Goal: Information Seeking & Learning: Learn about a topic

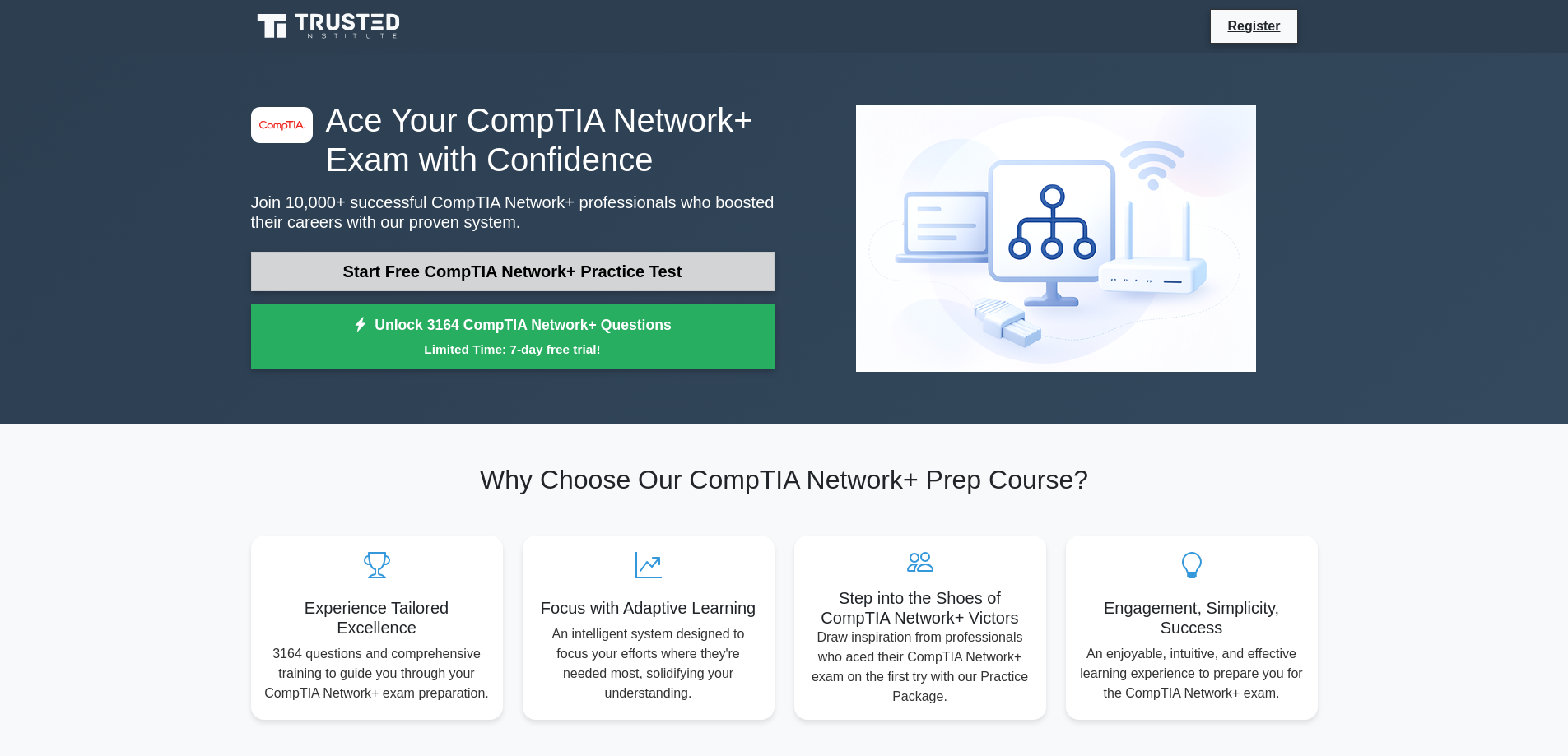
click at [497, 261] on link "Start Free CompTIA Network+ Practice Test" at bounding box center [513, 272] width 523 height 39
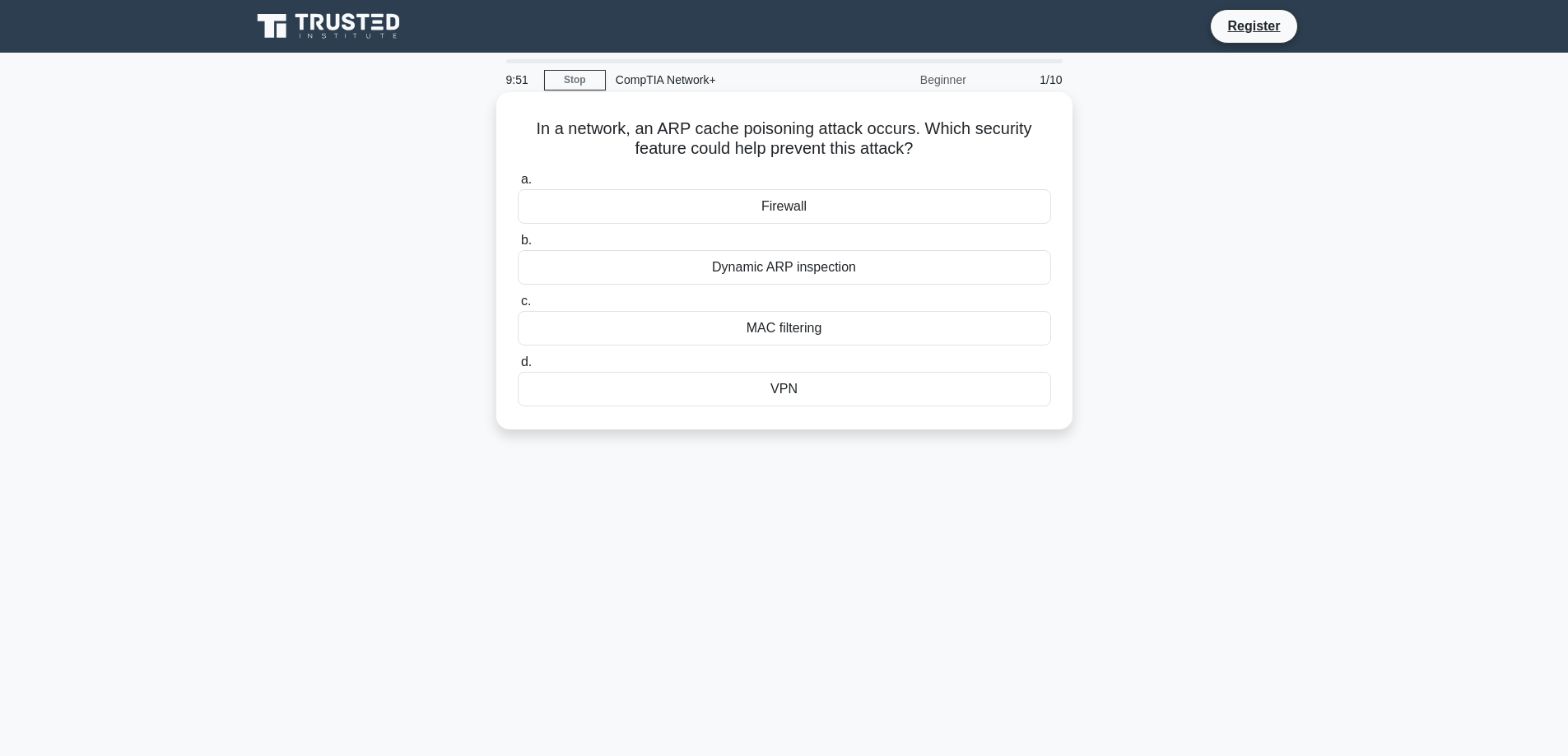
click at [894, 268] on div "Dynamic ARP inspection" at bounding box center [784, 267] width 533 height 35
click at [518, 246] on input "b. Dynamic ARP inspection" at bounding box center [518, 240] width 0 height 11
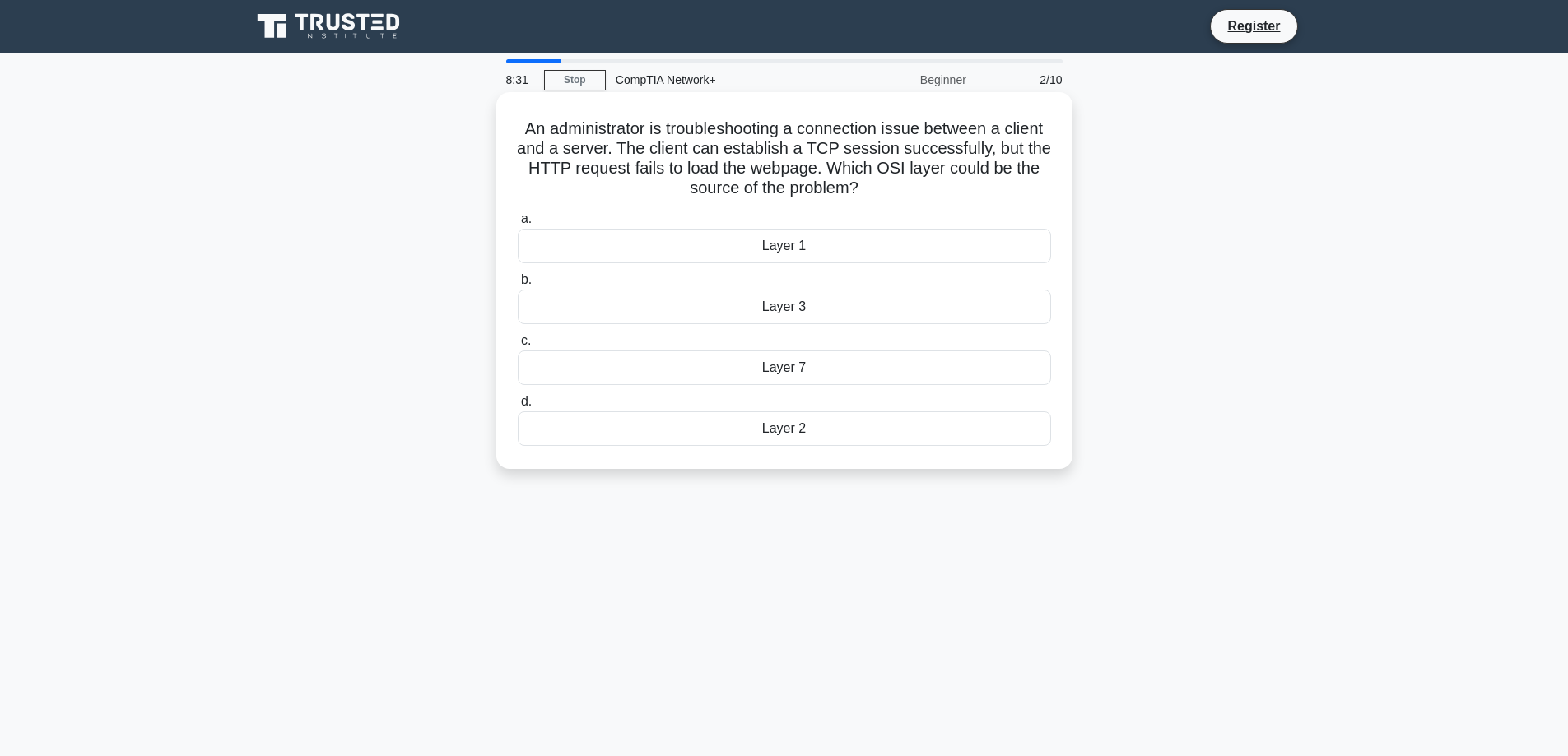
click at [786, 429] on div "Layer 2" at bounding box center [784, 428] width 533 height 35
click at [518, 407] on input "d. Layer 2" at bounding box center [518, 402] width 0 height 11
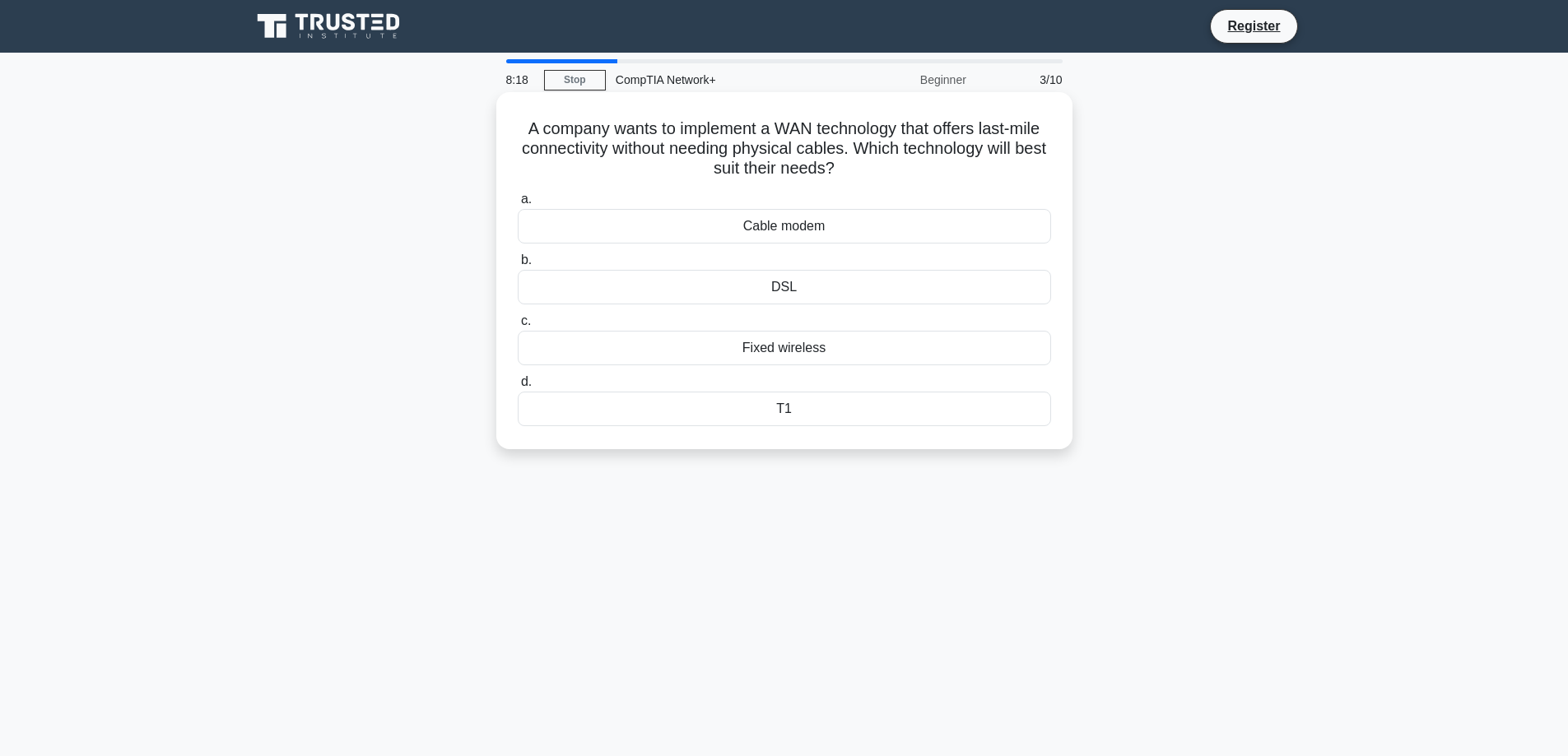
click at [791, 341] on div "Fixed wireless" at bounding box center [784, 347] width 533 height 35
click at [518, 327] on input "c. Fixed wireless" at bounding box center [518, 321] width 0 height 11
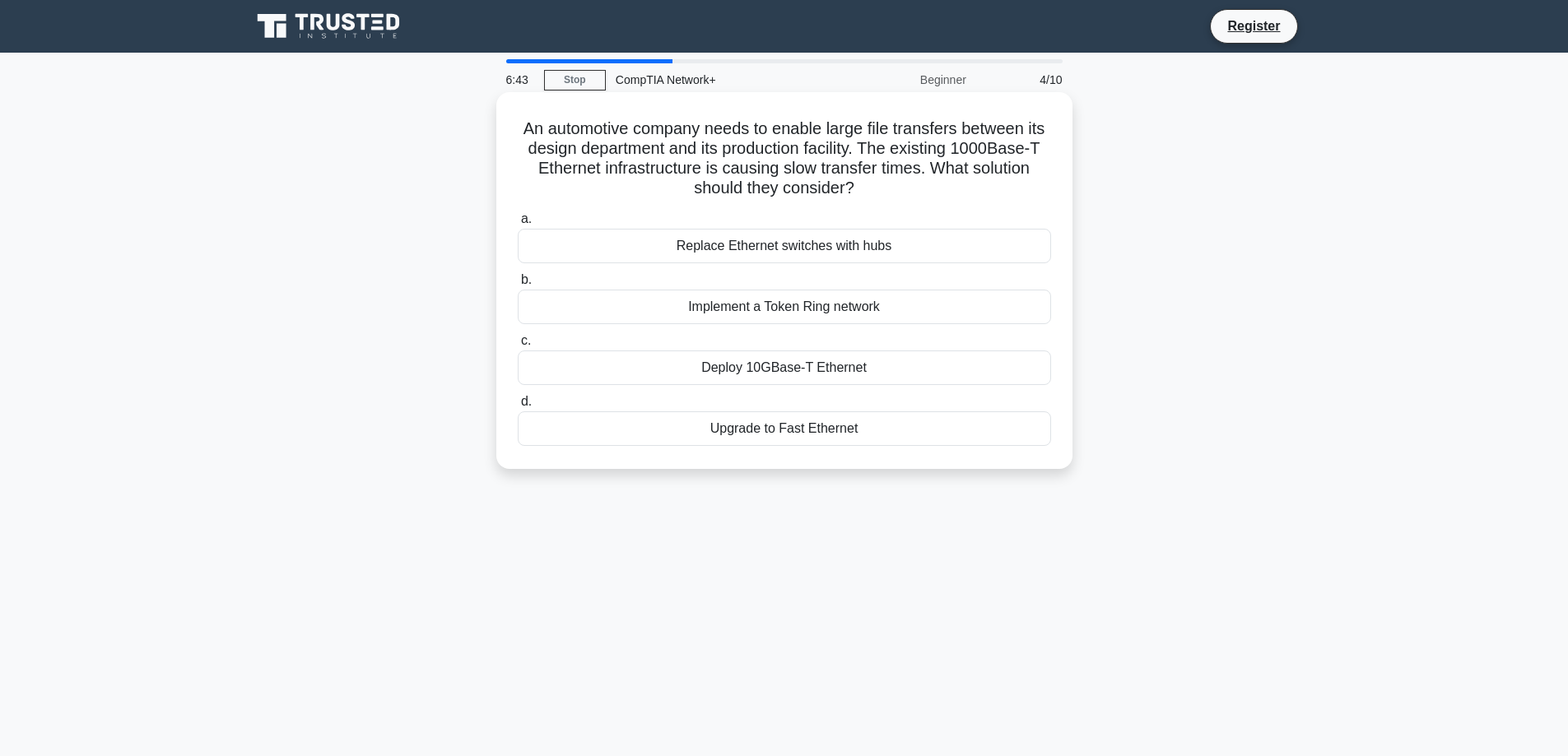
click at [874, 375] on div "Deploy 10GBase-T Ethernet" at bounding box center [784, 368] width 533 height 35
click at [518, 346] on input "c. Deploy 10GBase-T Ethernet" at bounding box center [518, 341] width 0 height 11
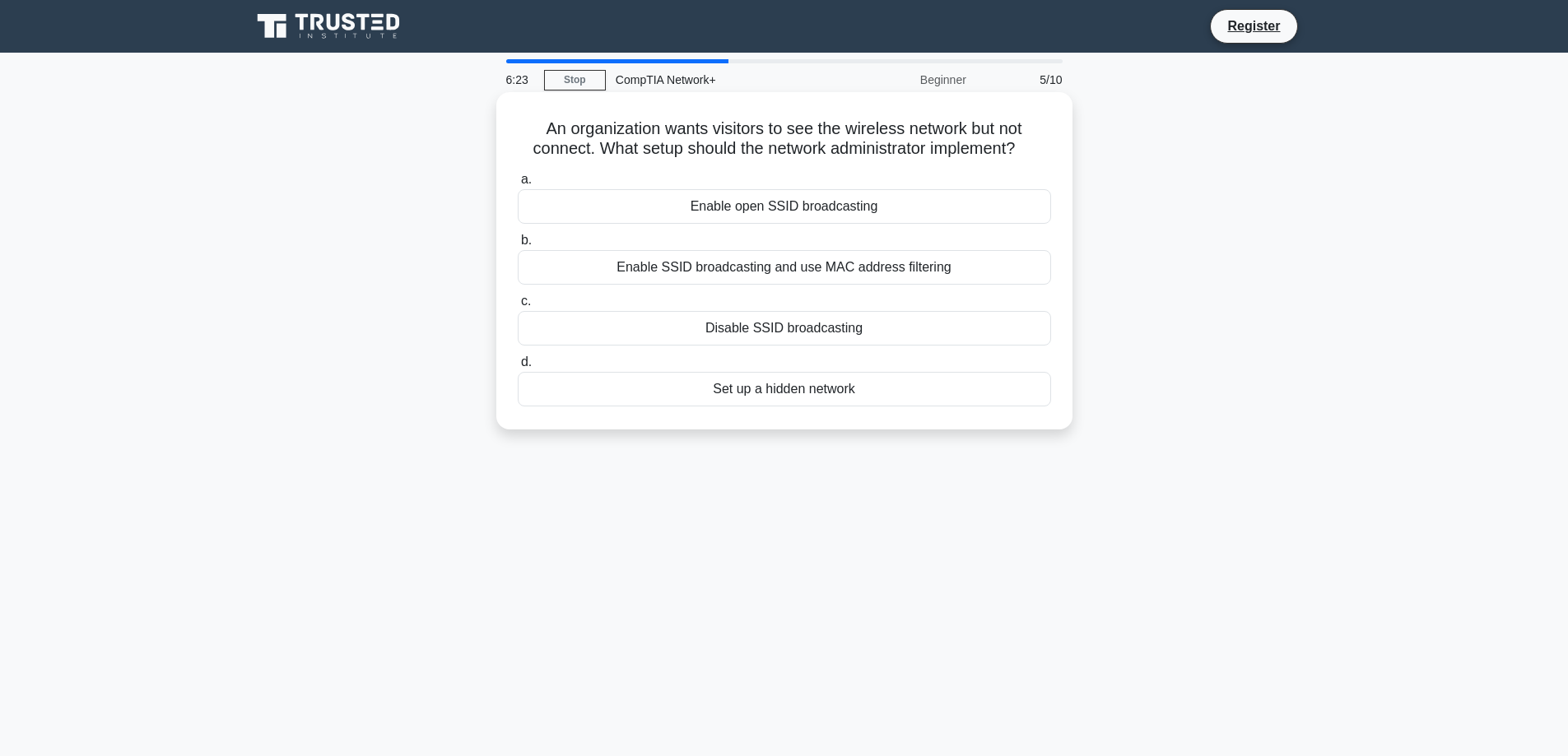
click at [783, 272] on div "Enable SSID broadcasting and use MAC address filtering" at bounding box center [784, 267] width 533 height 35
click at [518, 246] on input "b. Enable SSID broadcasting and use MAC address filtering" at bounding box center [518, 240] width 0 height 11
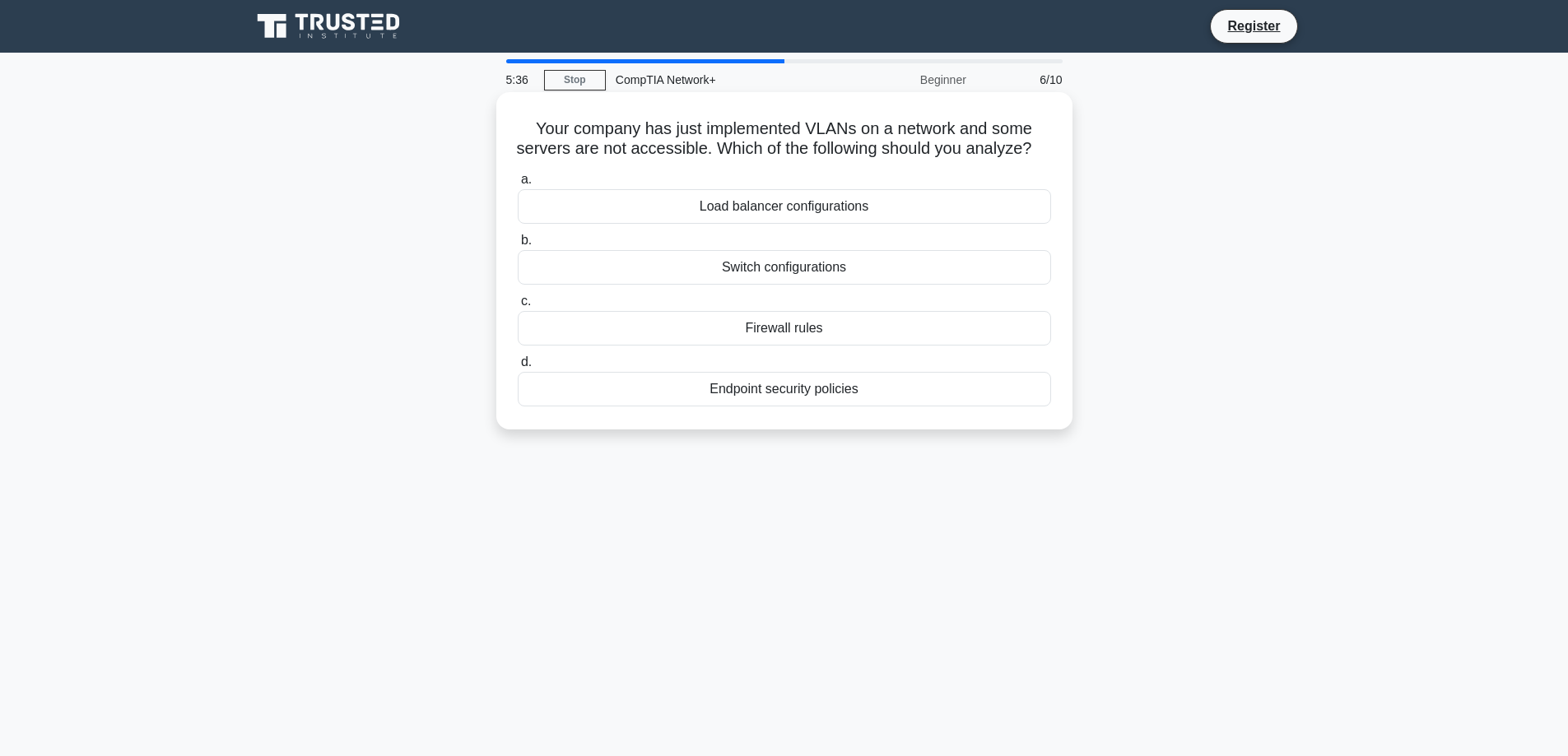
click at [767, 346] on div "Firewall rules" at bounding box center [784, 328] width 533 height 35
click at [518, 306] on input "c. Firewall rules" at bounding box center [518, 301] width 0 height 11
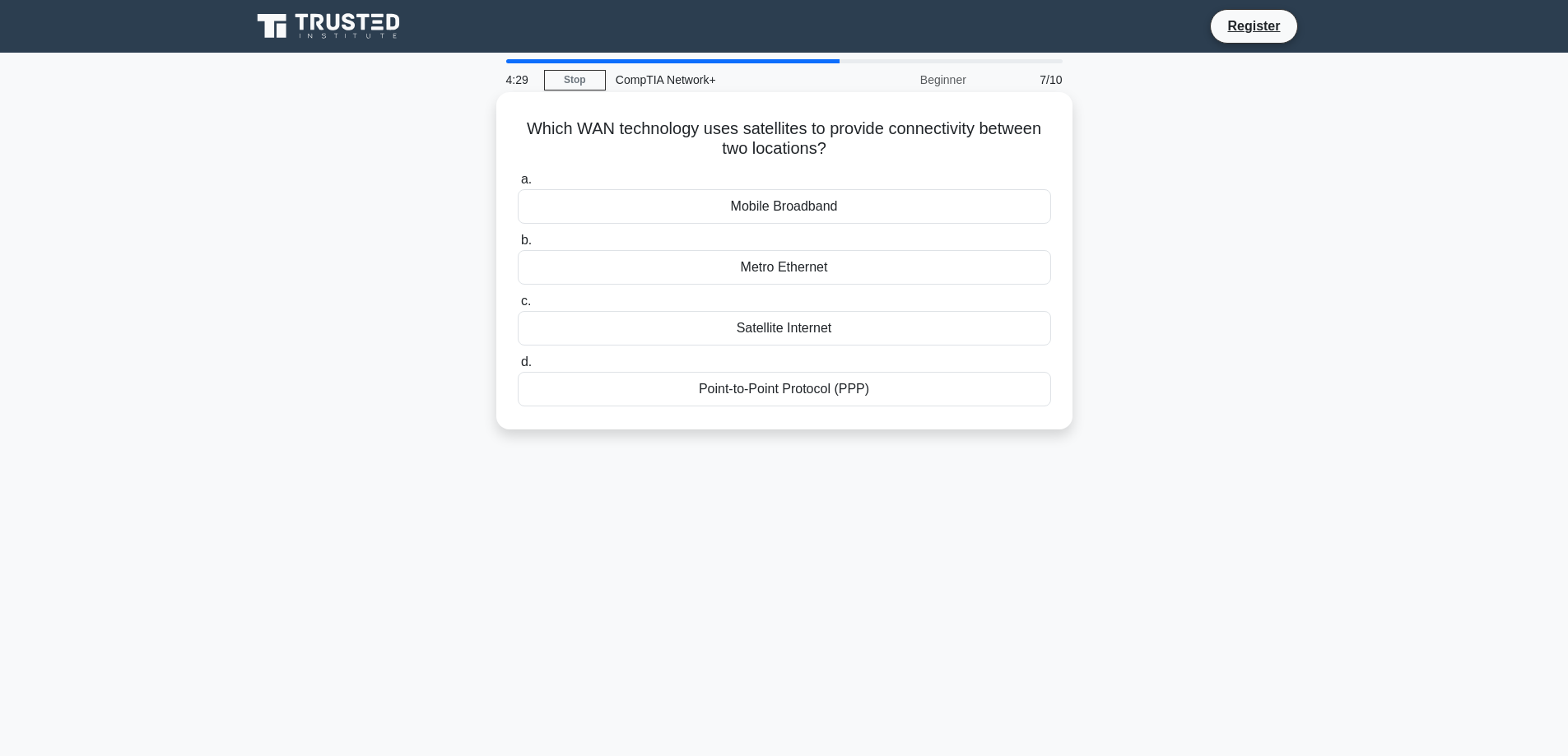
click at [790, 324] on div "Satellite Internet" at bounding box center [784, 328] width 533 height 35
click at [518, 306] on input "c. Satellite Internet" at bounding box center [518, 301] width 0 height 11
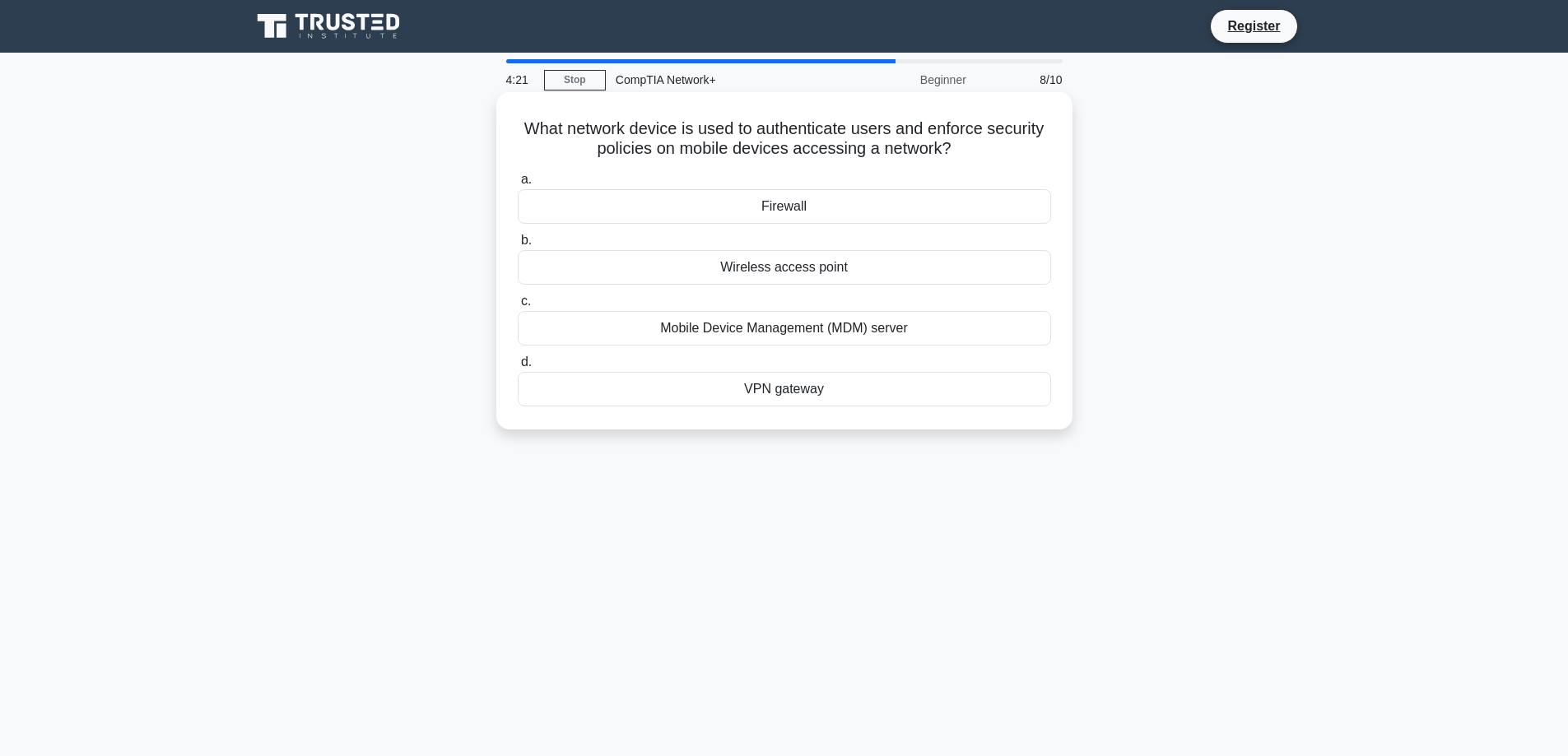
click at [787, 198] on div "Firewall" at bounding box center [784, 206] width 533 height 35
click at [518, 185] on input "a. Firewall" at bounding box center [518, 180] width 0 height 11
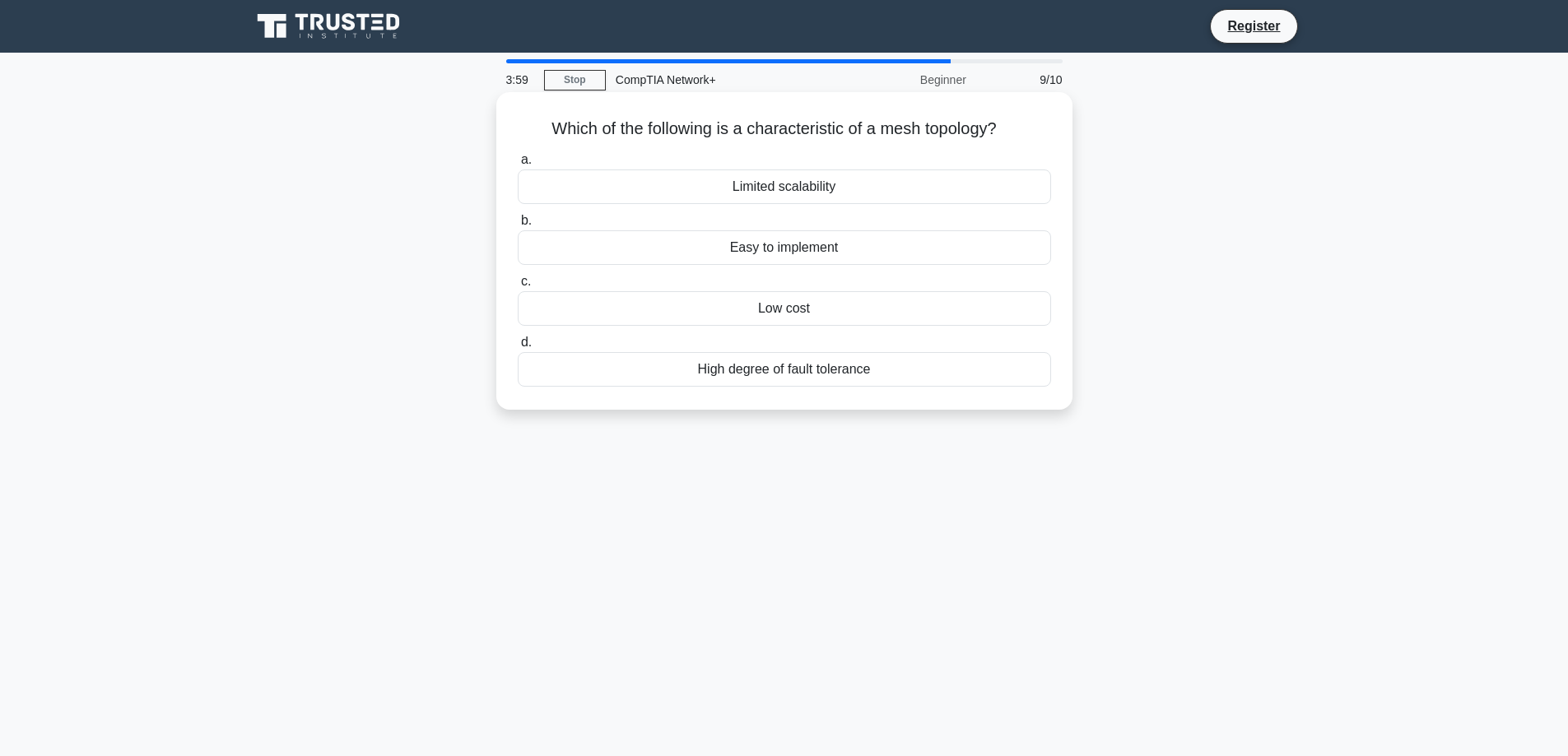
click at [870, 370] on div "High degree of fault tolerance" at bounding box center [784, 369] width 533 height 35
click at [518, 348] on input "d. High degree of fault tolerance" at bounding box center [518, 342] width 0 height 11
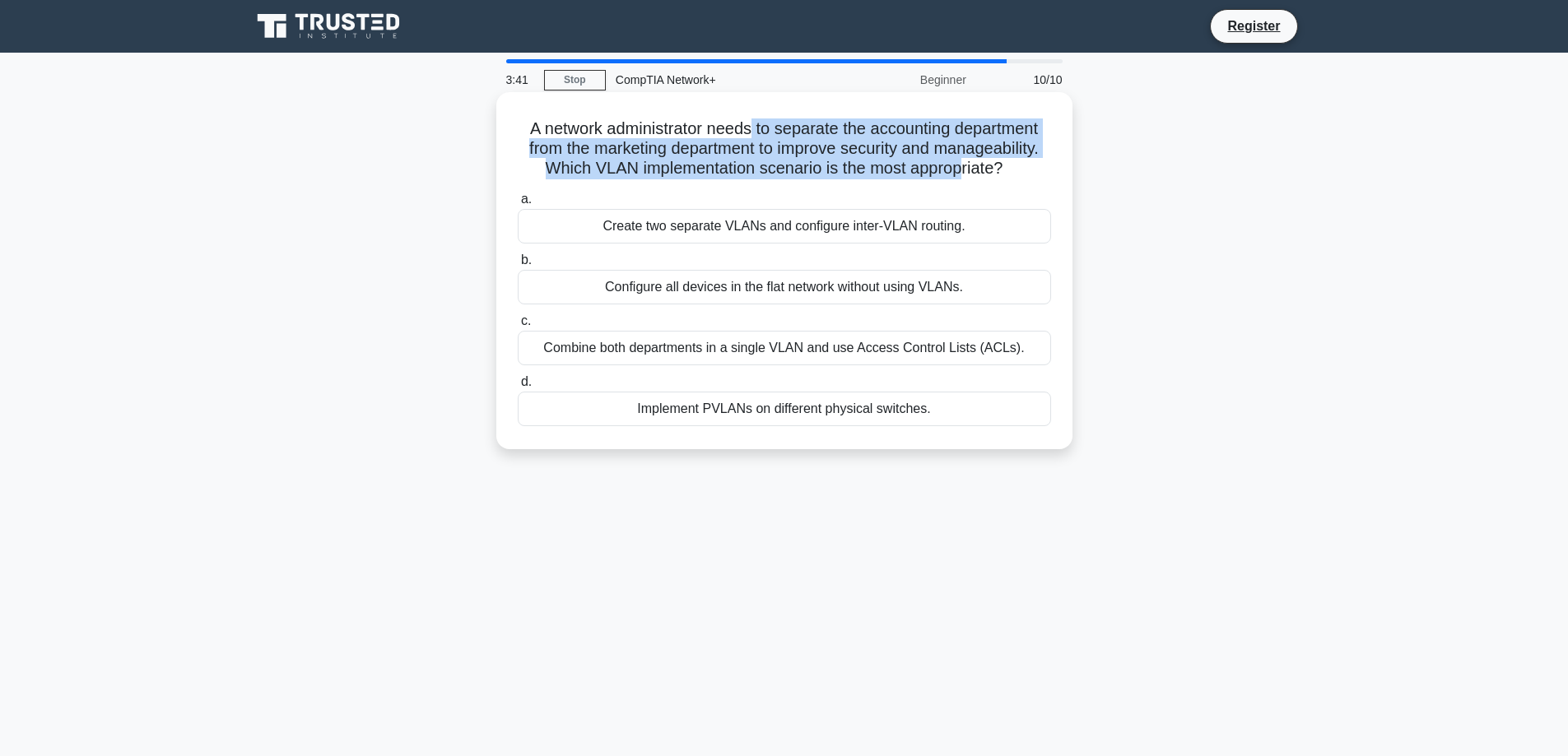
drag, startPoint x: 785, startPoint y: 137, endPoint x: 962, endPoint y: 160, distance: 178.5
click at [963, 161] on h5 "A network administrator needs to separate the accounting department from the ma…" at bounding box center [784, 148] width 537 height 60
click at [962, 160] on h5 "A network administrator needs to separate the accounting department from the ma…" at bounding box center [784, 148] width 537 height 60
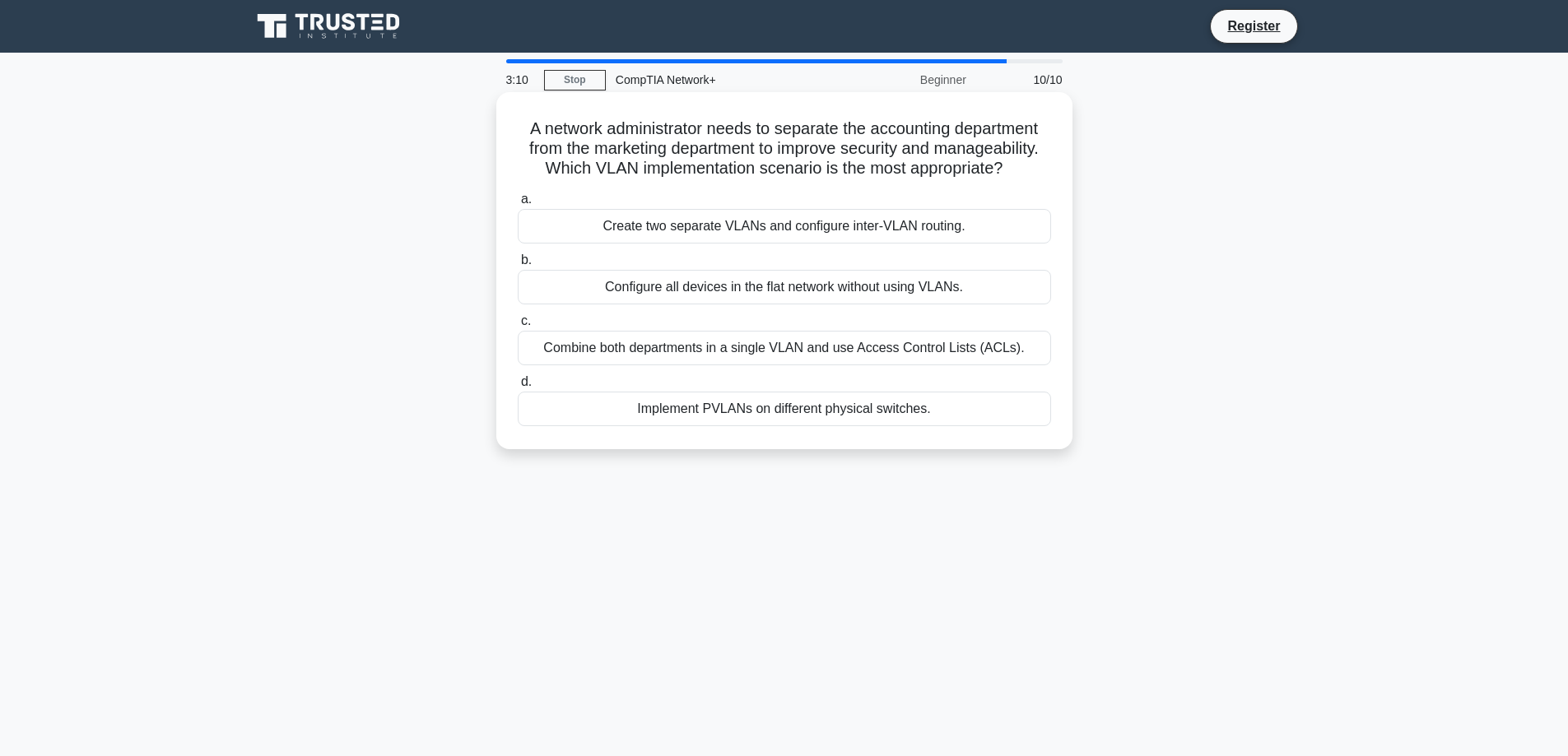
click at [675, 211] on div "Create two separate VLANs and configure inter-VLAN routing." at bounding box center [784, 226] width 533 height 35
click at [518, 205] on input "a. Create two separate VLANs and configure inter-VLAN routing." at bounding box center [518, 199] width 0 height 11
